Goal: Feedback & Contribution: Leave review/rating

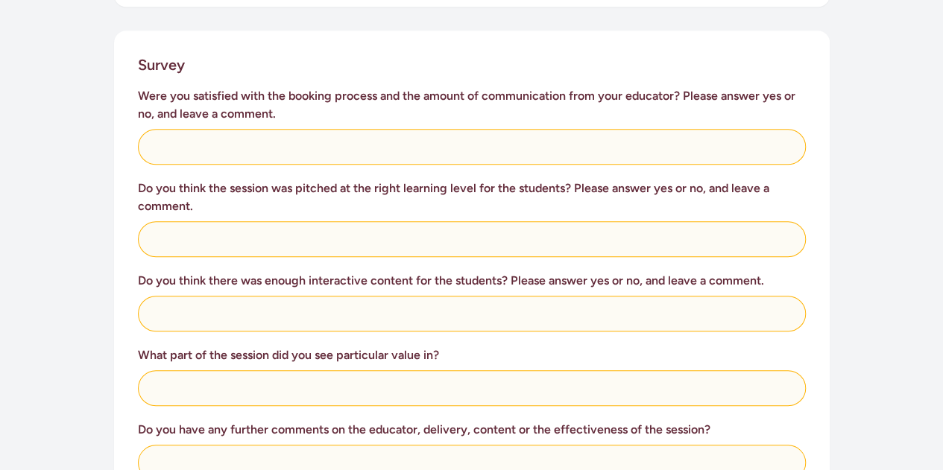
scroll to position [596, 0]
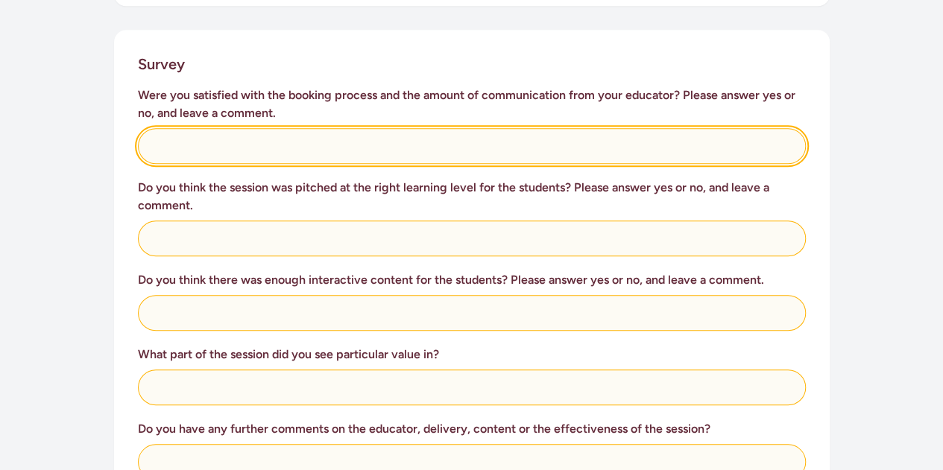
click at [215, 128] on input "text" at bounding box center [472, 146] width 668 height 36
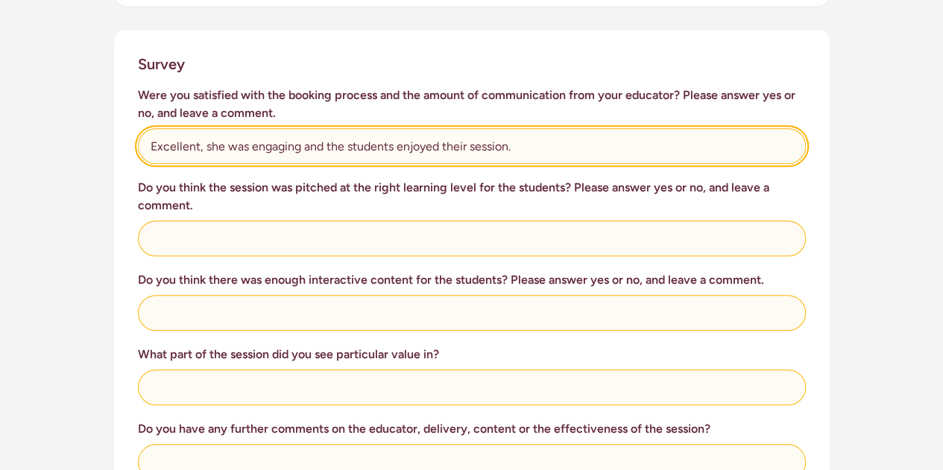
type input "Excellent, she was engaging and the students enjoyed their session."
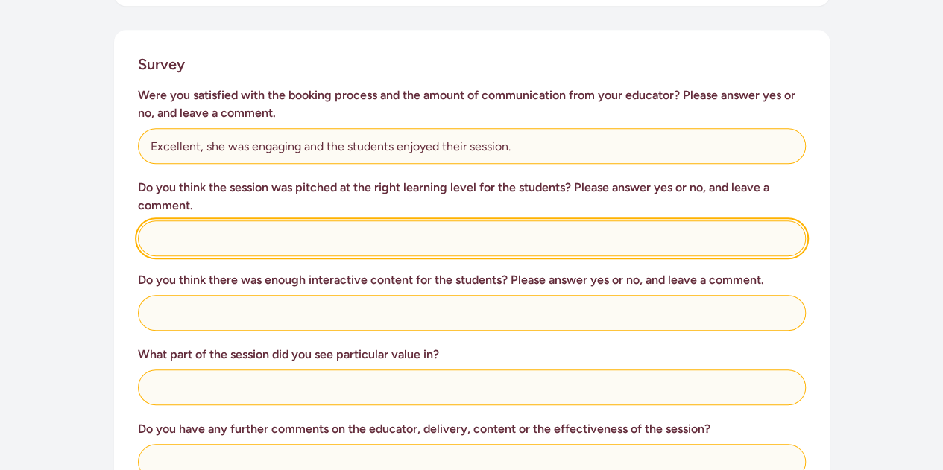
click at [389, 230] on input "text" at bounding box center [472, 239] width 668 height 36
type input "Yes"
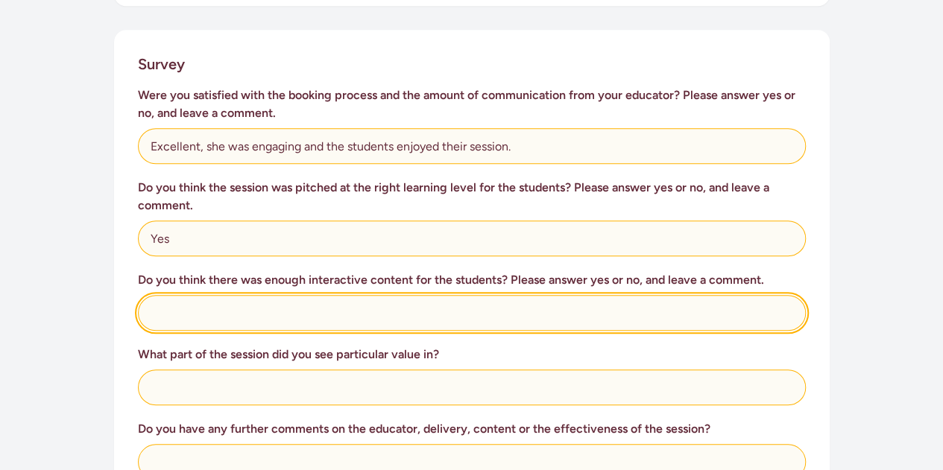
click at [266, 295] on input "text" at bounding box center [472, 313] width 668 height 36
type input "Yes, loved role play and handouts."
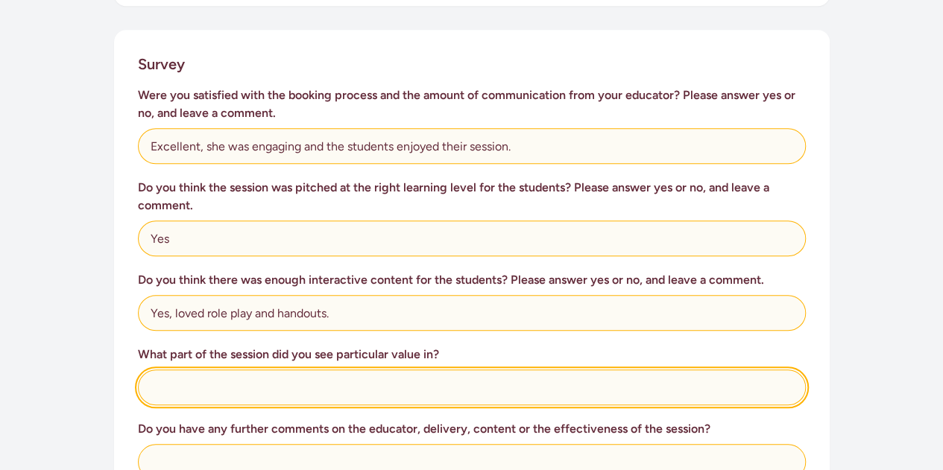
click at [243, 375] on input "text" at bounding box center [472, 388] width 668 height 36
type input "role play and the handouts at the end"
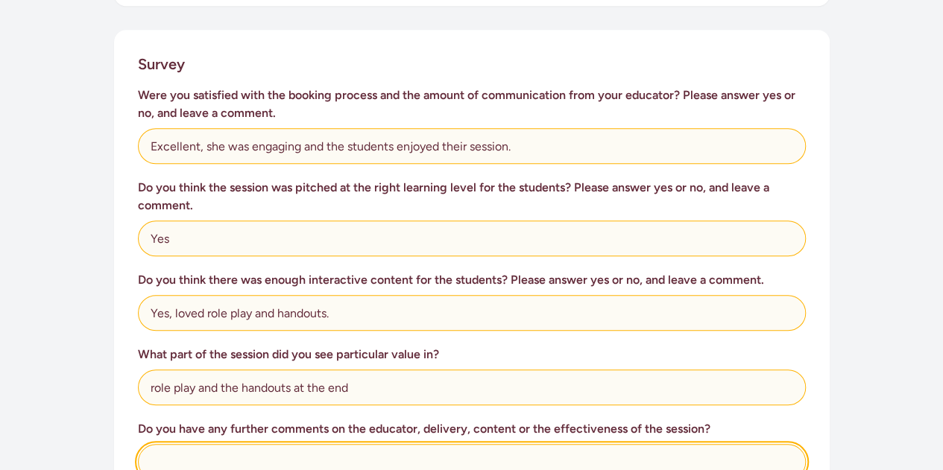
click at [359, 446] on input "text" at bounding box center [472, 462] width 668 height 36
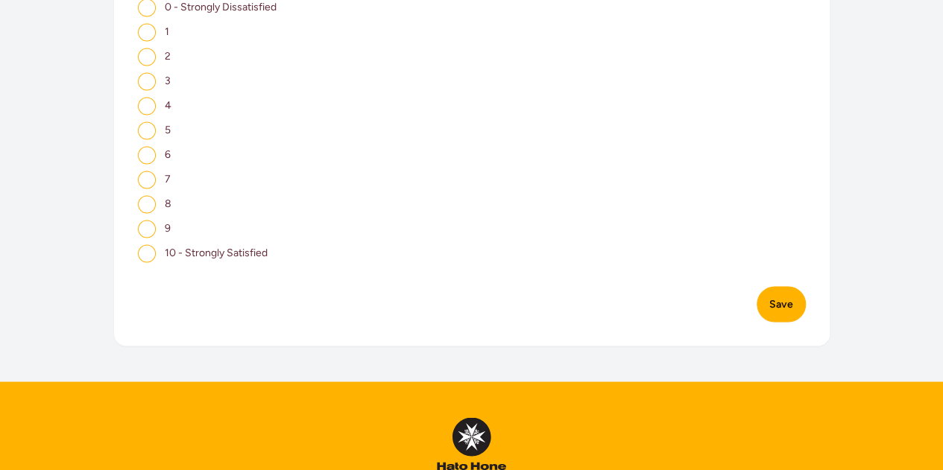
scroll to position [1118, 0]
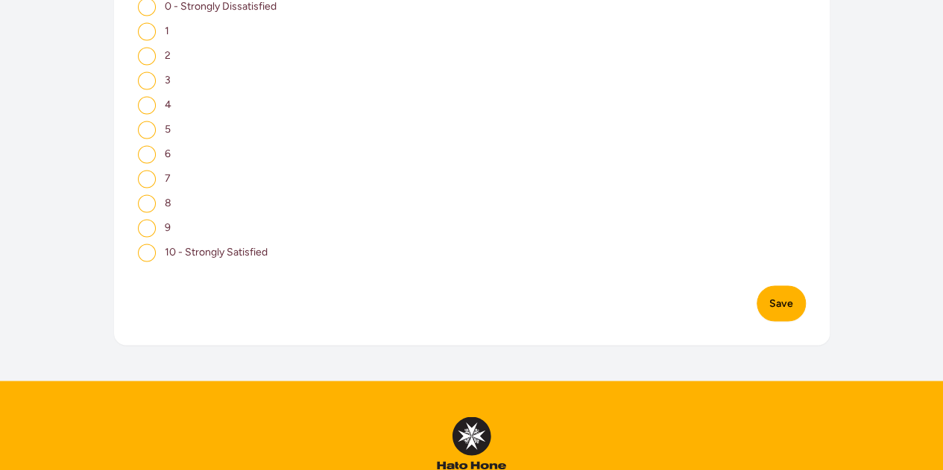
click at [145, 244] on input "10 - Strongly Satisfied" at bounding box center [147, 253] width 18 height 18
radio input "true"
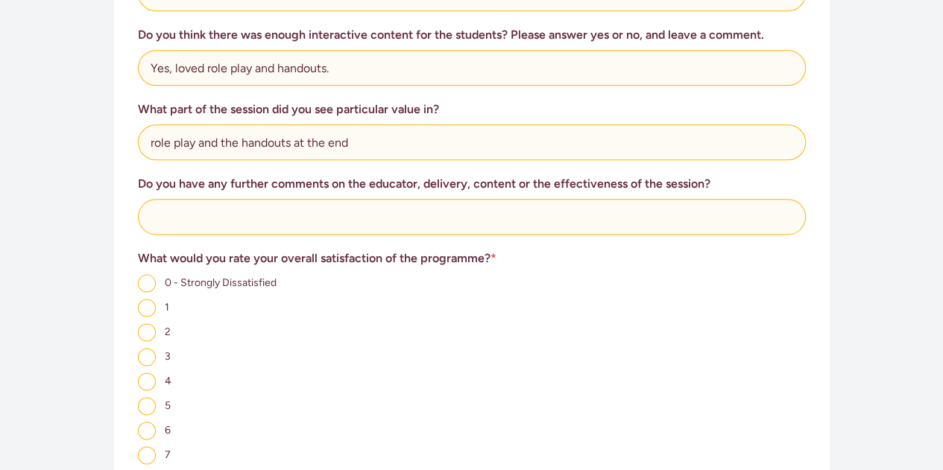
scroll to position [745, 0]
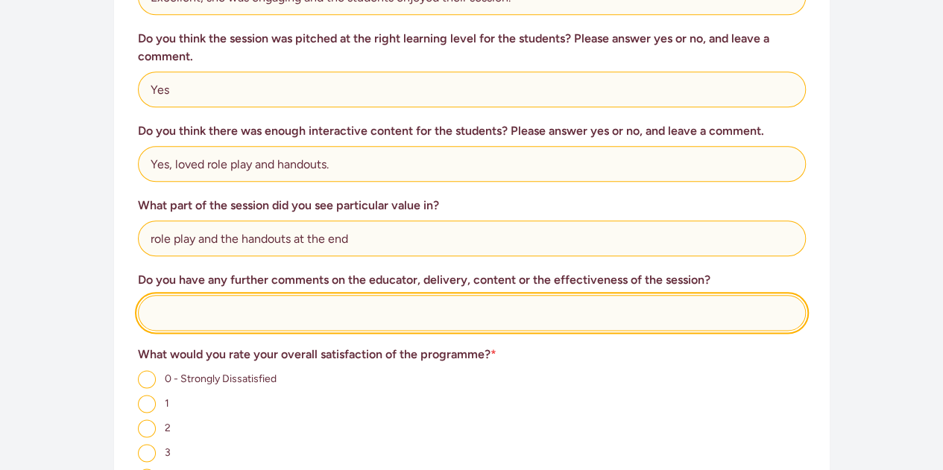
click at [179, 295] on input "text" at bounding box center [472, 313] width 668 height 36
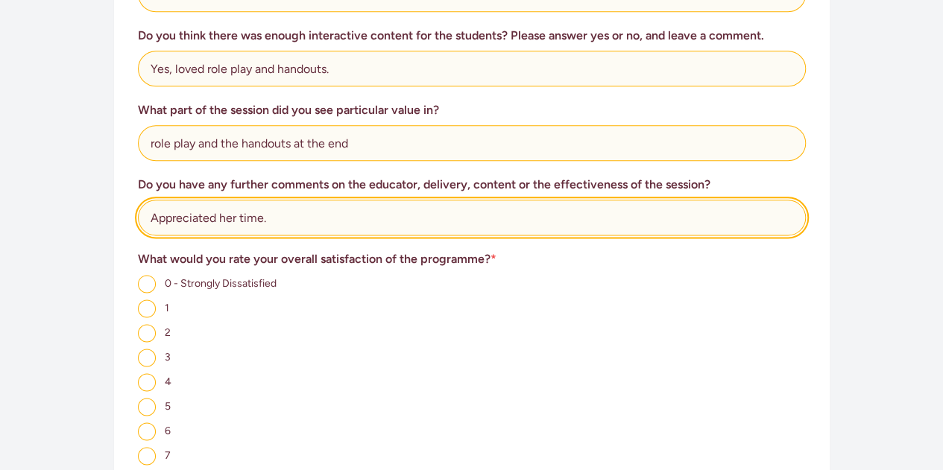
scroll to position [969, 0]
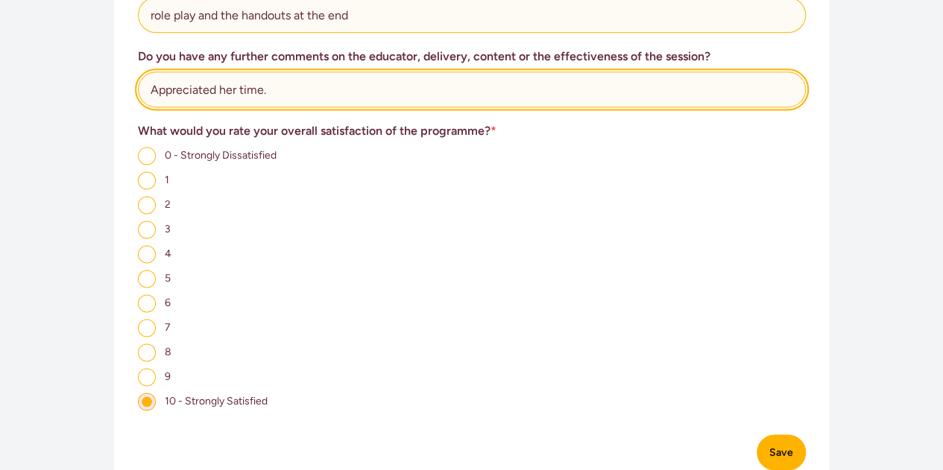
type input "Appreciated her time."
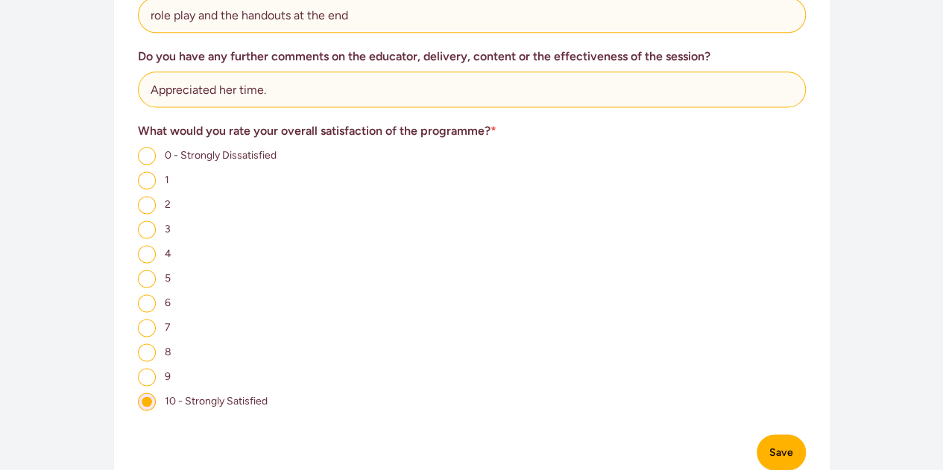
click at [791, 437] on button "Save" at bounding box center [780, 452] width 49 height 36
